Goal: Check status: Check status

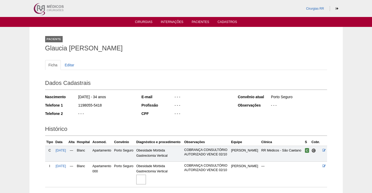
scroll to position [13, 0]
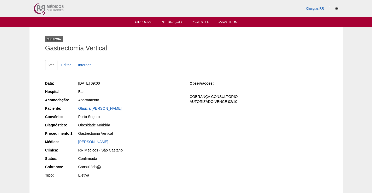
drag, startPoint x: 131, startPoint y: 106, endPoint x: 79, endPoint y: 112, distance: 52.0
click at [79, 111] on div "Glaucia [PERSON_NAME]" at bounding box center [130, 109] width 105 height 7
copy link "Glaucia [PERSON_NAME]"
click at [145, 20] on link "Cirurgias" at bounding box center [143, 22] width 17 height 4
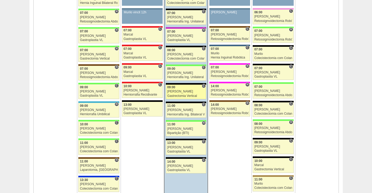
scroll to position [574, 0]
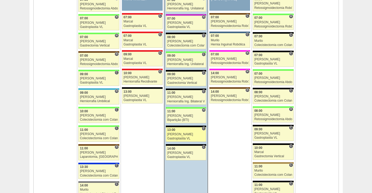
click at [196, 134] on div "[PERSON_NAME]" at bounding box center [186, 134] width 38 height 3
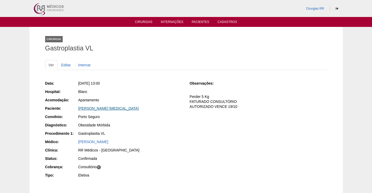
click at [98, 107] on link "[PERSON_NAME] [MEDICAL_DATA]" at bounding box center [108, 108] width 61 height 4
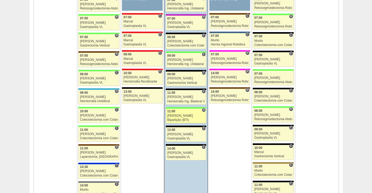
scroll to position [574, 0]
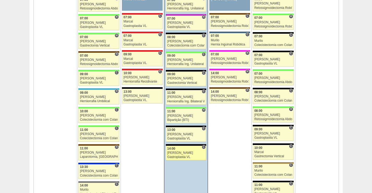
click at [192, 153] on div "[PERSON_NAME]" at bounding box center [186, 152] width 38 height 3
